Goal: Transaction & Acquisition: Download file/media

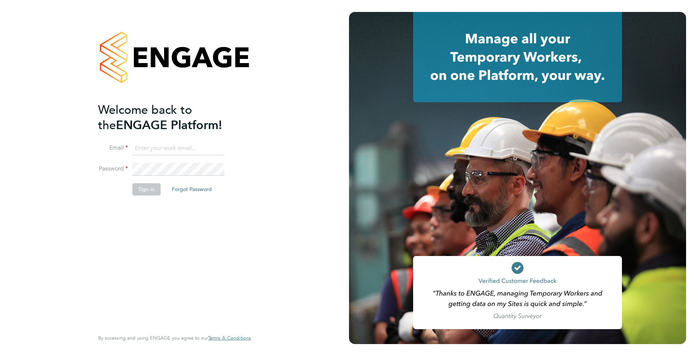
click at [168, 147] on input at bounding box center [178, 148] width 92 height 13
type input "callum@northbuildrecruit.com"
click at [116, 161] on fieldset "Email callum@northbuildrecruit.com Password Sign In Forgot Password" at bounding box center [170, 172] width 145 height 61
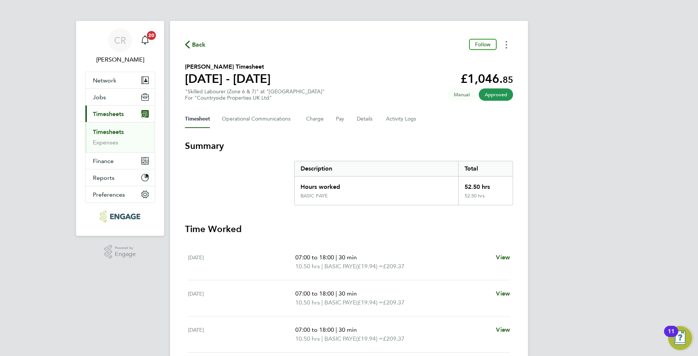
click at [507, 45] on button "Timesheets Menu" at bounding box center [505, 45] width 13 height 12
click at [457, 59] on link "Download timesheet" at bounding box center [467, 61] width 89 height 15
drag, startPoint x: 110, startPoint y: 130, endPoint x: 110, endPoint y: 139, distance: 8.2
click at [110, 130] on link "Timesheets" at bounding box center [108, 131] width 31 height 7
click at [503, 42] on button "Timesheets Menu" at bounding box center [505, 45] width 13 height 12
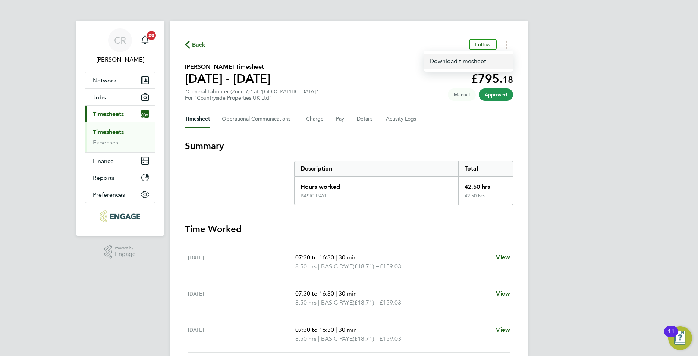
click at [447, 59] on link "Download timesheet" at bounding box center [467, 61] width 89 height 15
click at [506, 46] on icon "Timesheets Menu" at bounding box center [505, 44] width 1 height 7
click at [467, 59] on link "Download timesheet" at bounding box center [467, 61] width 89 height 15
drag, startPoint x: 508, startPoint y: 45, endPoint x: 498, endPoint y: 49, distance: 10.7
click at [508, 45] on button "Timesheets Menu" at bounding box center [505, 45] width 13 height 12
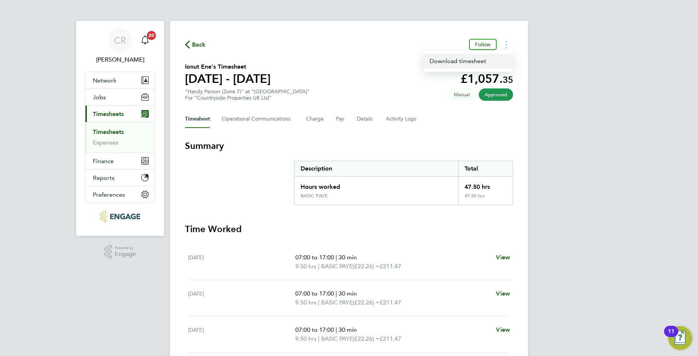
click at [440, 60] on link "Download timesheet" at bounding box center [467, 61] width 89 height 15
click at [102, 96] on span "Jobs" at bounding box center [99, 97] width 13 height 7
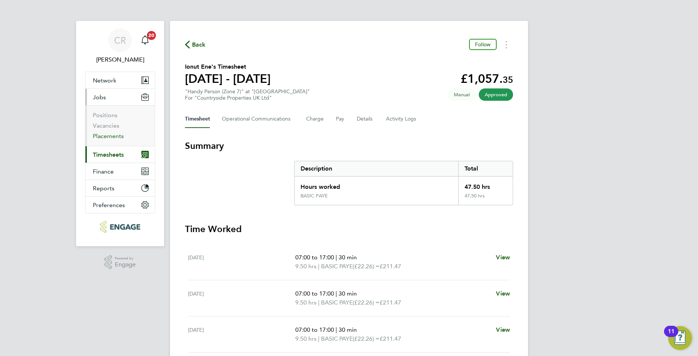
click at [112, 132] on li "Vacancies" at bounding box center [121, 127] width 56 height 10
click at [108, 136] on link "Placements" at bounding box center [108, 135] width 31 height 7
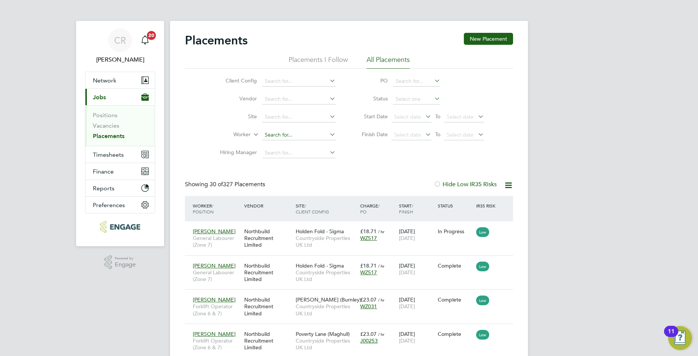
click at [274, 133] on input at bounding box center [298, 135] width 73 height 10
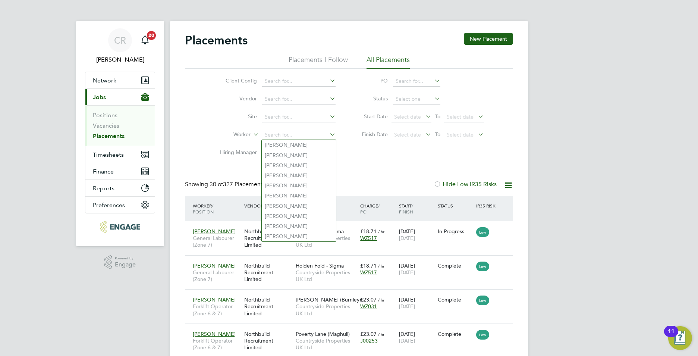
click at [300, 127] on li "Worker" at bounding box center [275, 135] width 140 height 18
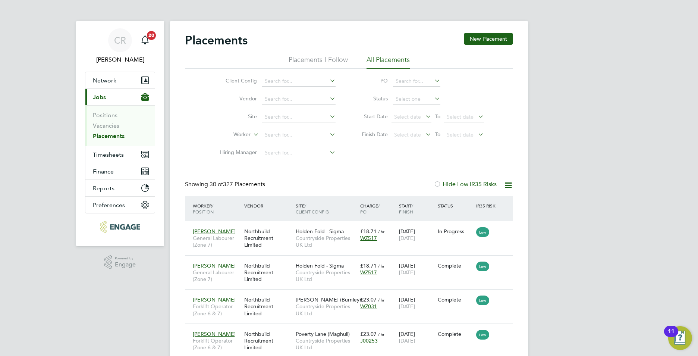
click at [300, 123] on li "Site" at bounding box center [275, 117] width 140 height 18
click at [288, 115] on input at bounding box center [298, 117] width 73 height 10
click at [284, 129] on b "Fol" at bounding box center [288, 127] width 8 height 6
type input "Holden Fold - Sigma"
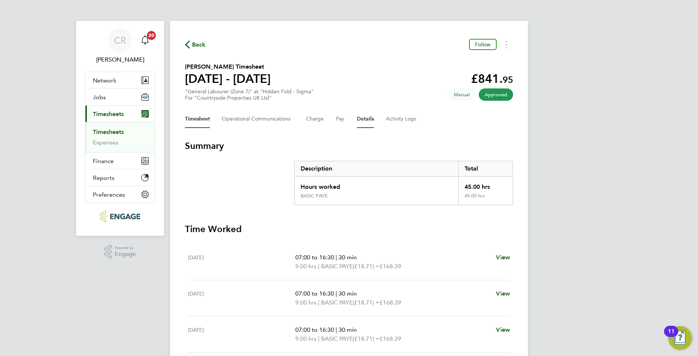
click at [369, 121] on button "Details" at bounding box center [365, 119] width 17 height 18
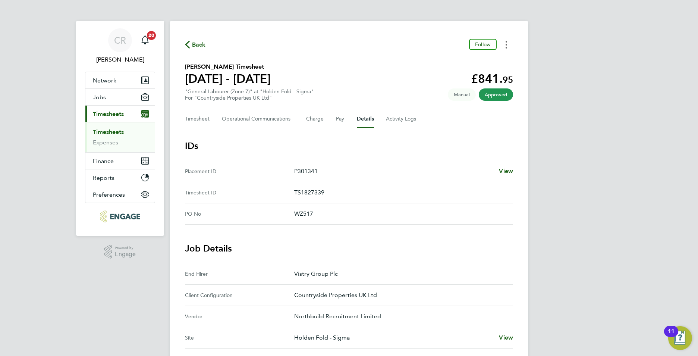
click at [505, 44] on icon "Timesheets Menu" at bounding box center [505, 44] width 1 height 7
click at [446, 64] on link "Download timesheet" at bounding box center [467, 61] width 89 height 15
